Goal: Navigation & Orientation: Find specific page/section

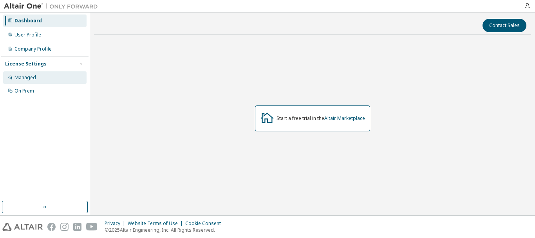
click at [36, 76] on div "Managed" at bounding box center [44, 77] width 83 height 13
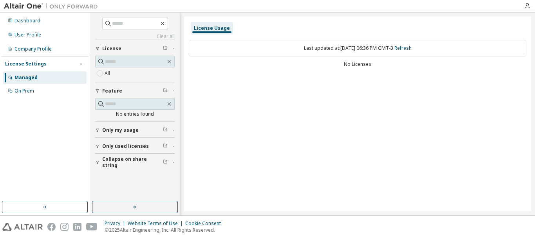
click at [125, 146] on span "Only used licenses" at bounding box center [125, 146] width 47 height 6
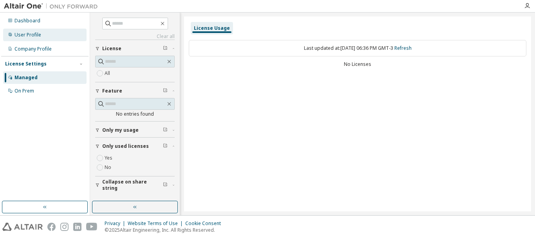
click at [23, 36] on div "User Profile" at bounding box center [27, 35] width 27 height 6
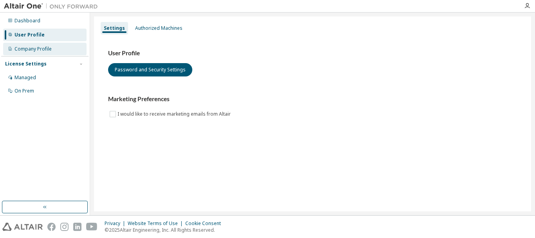
click at [27, 50] on div "Company Profile" at bounding box center [32, 49] width 37 height 6
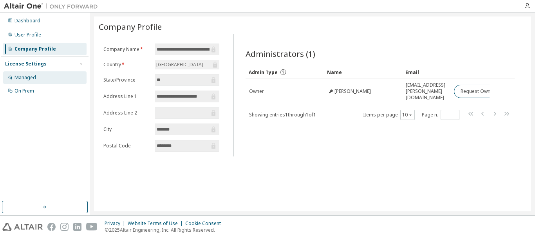
click at [28, 80] on div "Managed" at bounding box center [25, 77] width 22 height 6
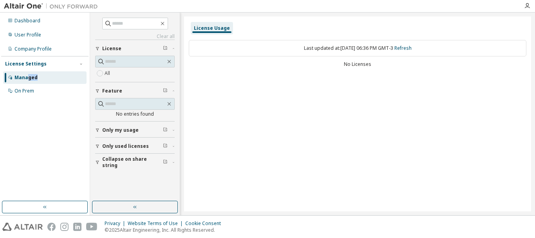
drag, startPoint x: 28, startPoint y: 80, endPoint x: 71, endPoint y: 76, distance: 43.6
click at [71, 76] on div "Managed" at bounding box center [44, 77] width 83 height 13
click at [29, 35] on div "User Profile" at bounding box center [27, 35] width 27 height 6
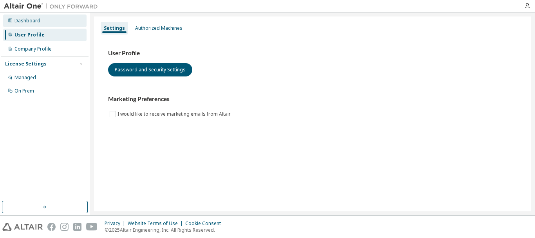
click at [38, 22] on div "Dashboard" at bounding box center [27, 21] width 26 height 6
